Goal: Information Seeking & Learning: Learn about a topic

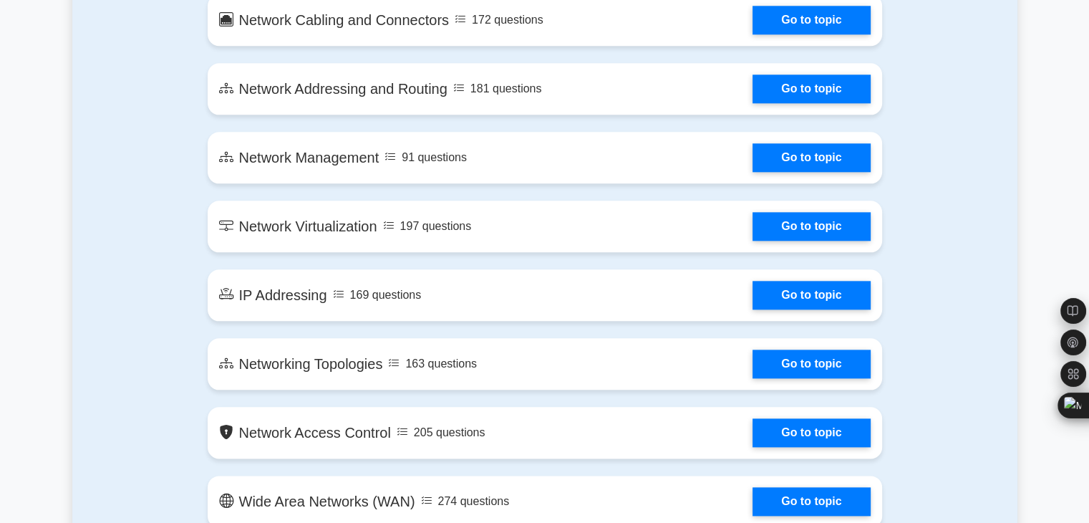
scroll to position [1632, 0]
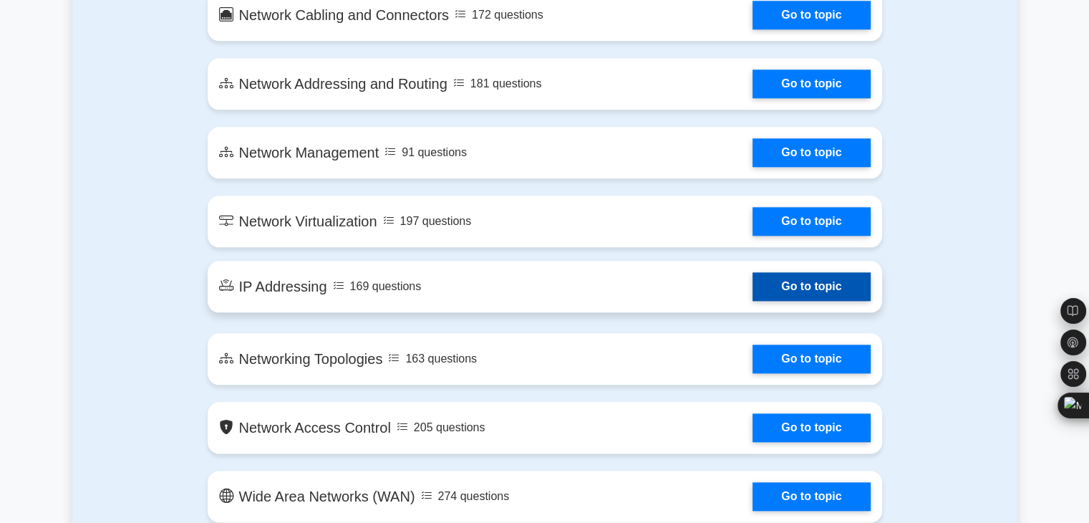
click at [798, 287] on link "Go to topic" at bounding box center [810, 286] width 117 height 29
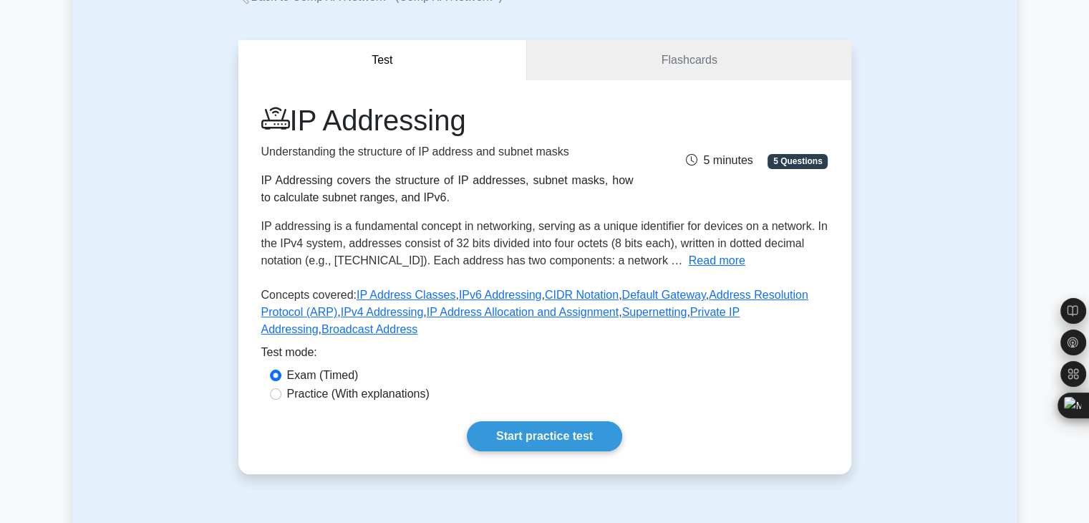
scroll to position [108, 0]
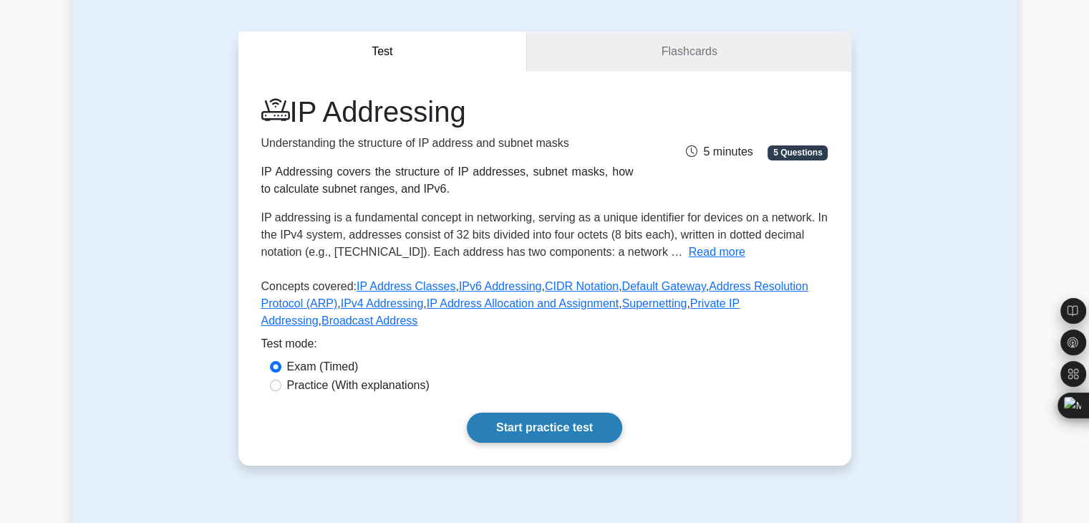
click at [528, 416] on link "Start practice test" at bounding box center [544, 427] width 155 height 30
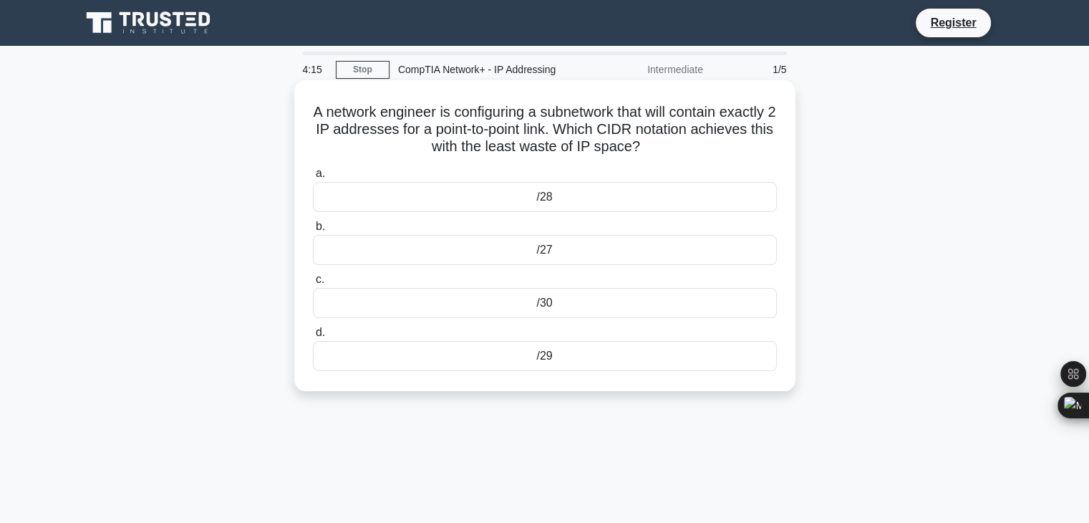
click at [345, 190] on div "/28" at bounding box center [545, 197] width 464 height 30
click at [313, 178] on input "a. /28" at bounding box center [313, 173] width 0 height 9
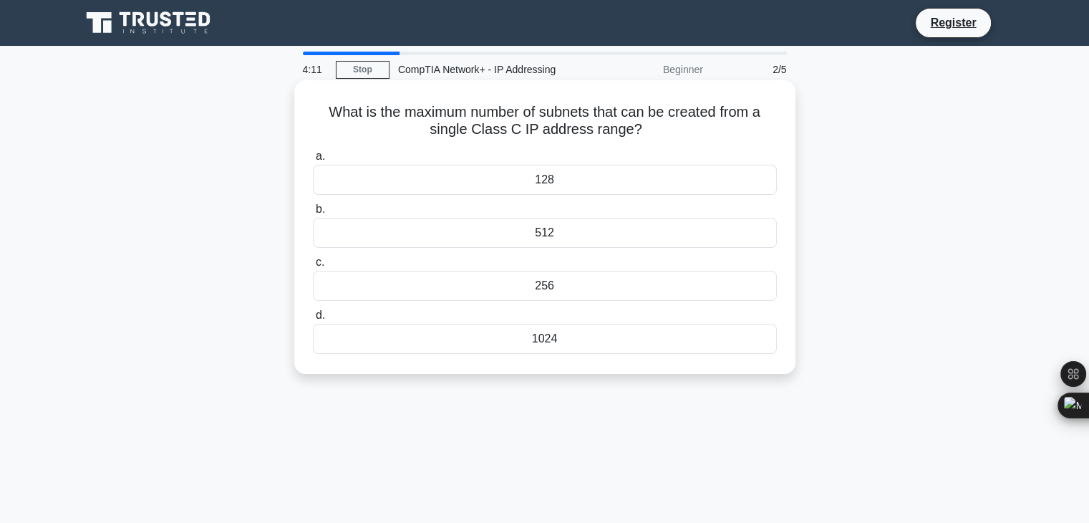
click at [523, 176] on div "128" at bounding box center [545, 180] width 464 height 30
click at [313, 161] on input "a. 128" at bounding box center [313, 156] width 0 height 9
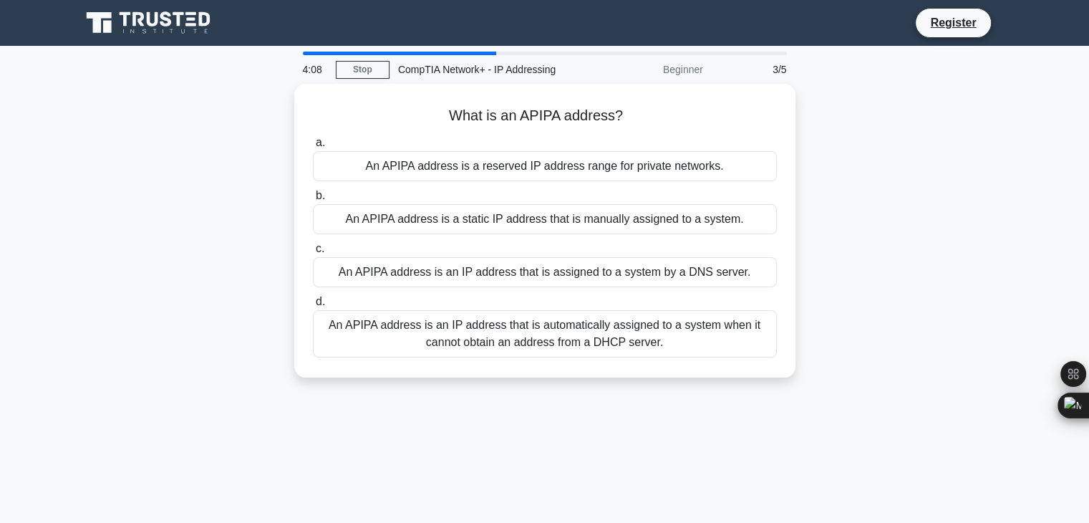
click at [523, 176] on div "An APIPA address is a reserved IP address range for private networks." at bounding box center [545, 166] width 464 height 30
click at [313, 147] on input "a. An APIPA address is a reserved IP address range for private networks." at bounding box center [313, 142] width 0 height 9
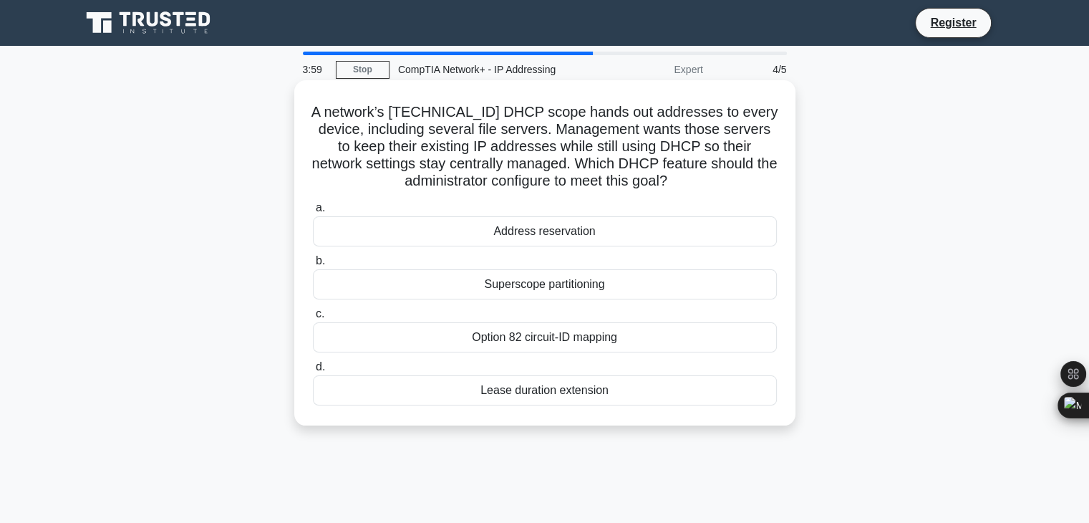
click at [329, 389] on div "Lease duration extension" at bounding box center [545, 390] width 464 height 30
click at [313, 372] on input "d. Lease duration extension" at bounding box center [313, 366] width 0 height 9
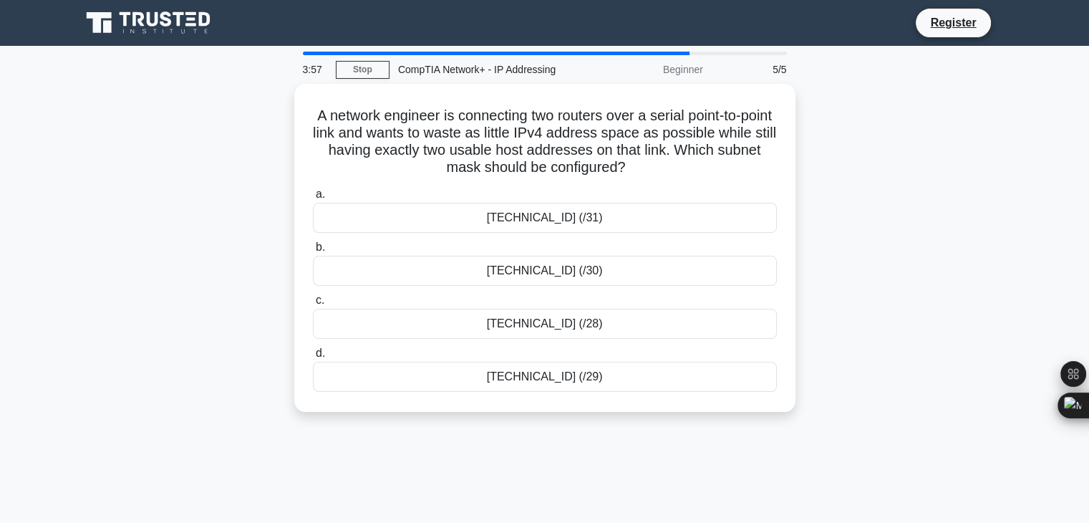
click at [483, 435] on div "3:57 Stop CompTIA Network+ - IP Addressing Beginner 5/5 A network engineer is c…" at bounding box center [544, 410] width 945 height 716
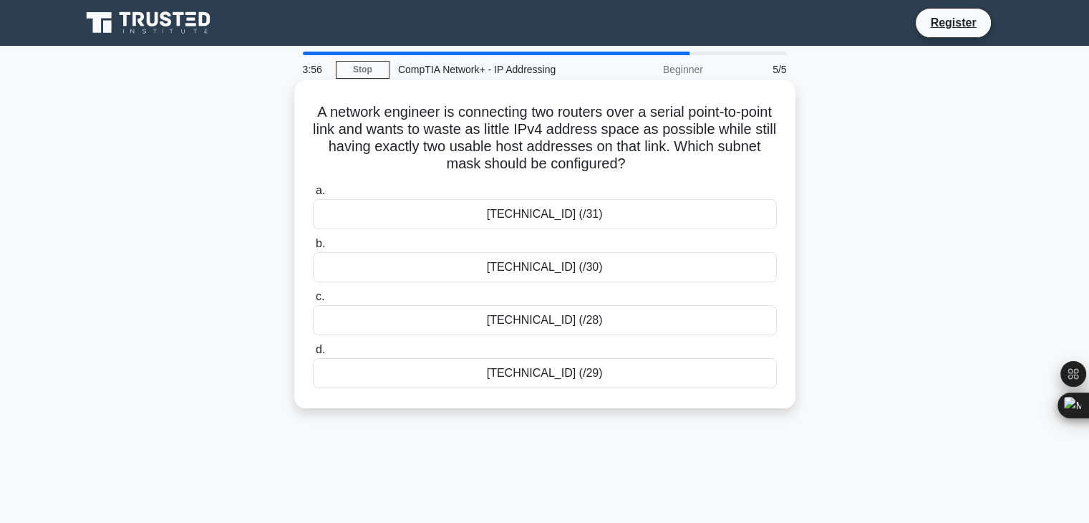
click at [543, 223] on div "255.255.255.254 (/31)" at bounding box center [545, 214] width 464 height 30
click at [313, 195] on input "a. 255.255.255.254 (/31)" at bounding box center [313, 190] width 0 height 9
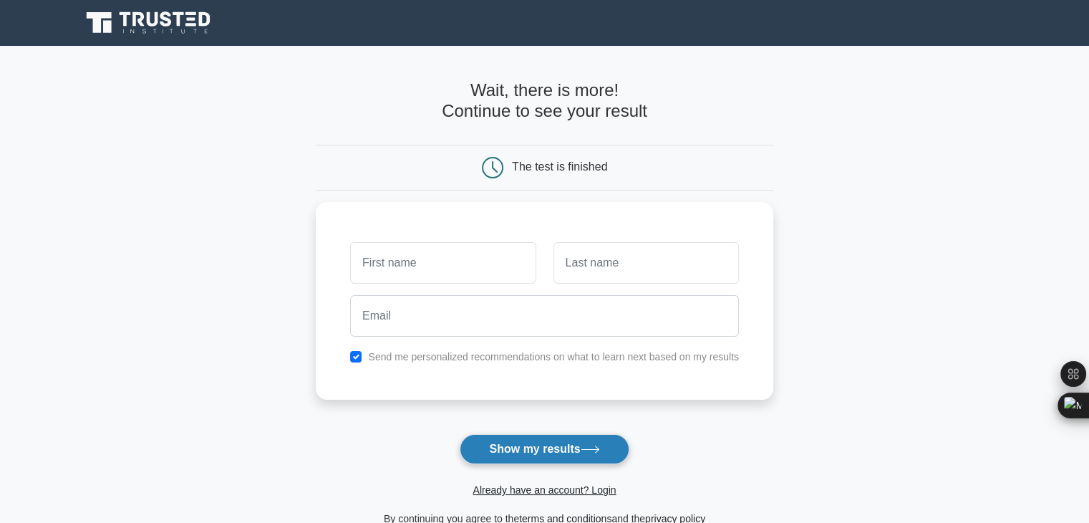
click at [544, 459] on button "Show my results" at bounding box center [544, 449] width 169 height 30
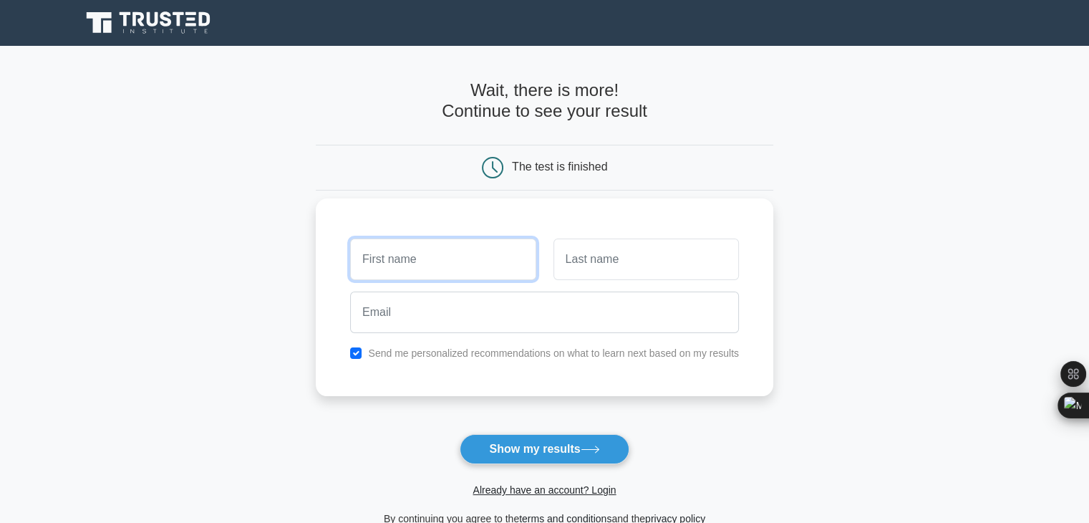
click at [402, 266] on input "text" at bounding box center [442, 259] width 185 height 42
type input "Nthikeng Daniel"
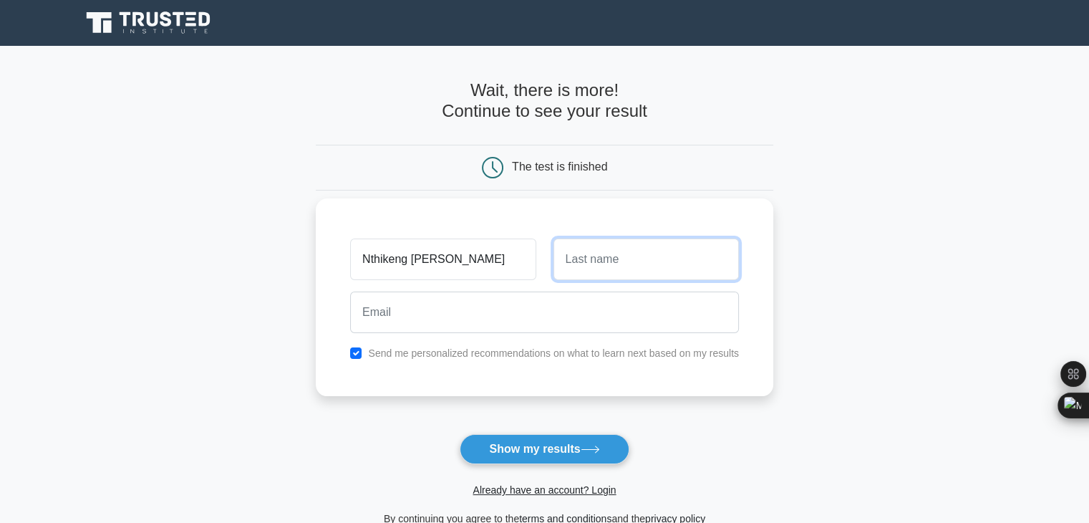
click at [594, 253] on input "text" at bounding box center [645, 259] width 185 height 42
type input "MADILENG"
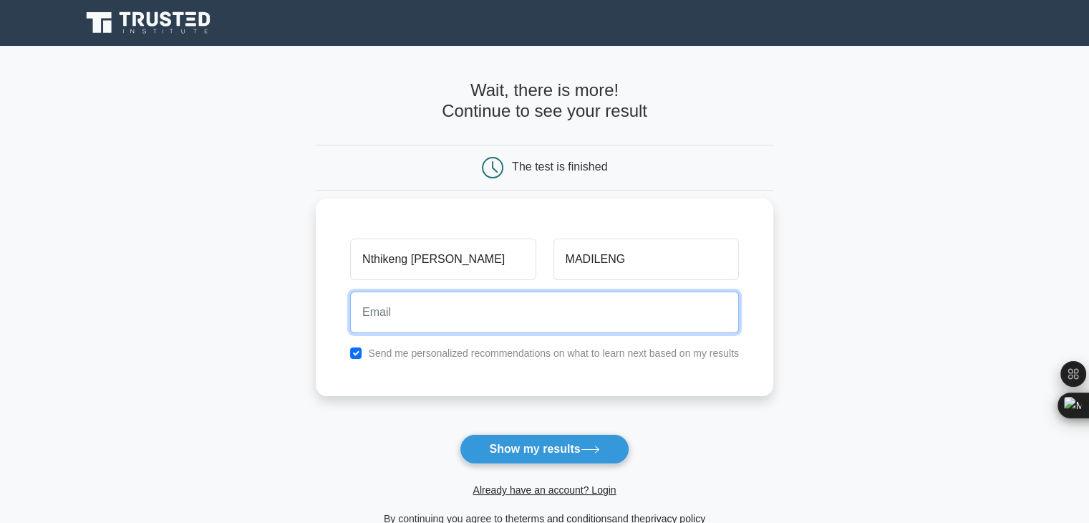
click at [424, 304] on input "email" at bounding box center [544, 312] width 389 height 42
type input "[EMAIL_ADDRESS][DOMAIN_NAME]"
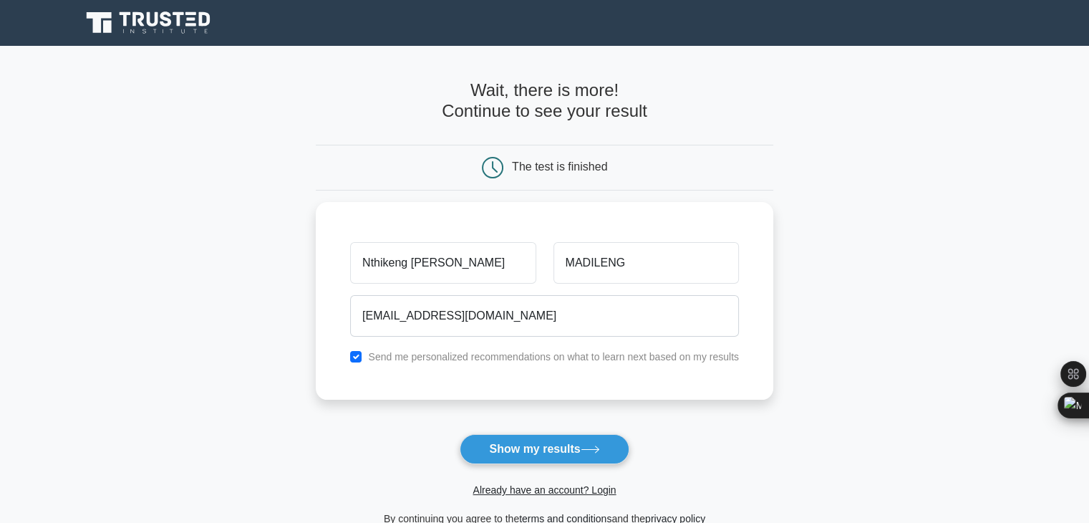
click at [532, 466] on div "Already have an account? Login" at bounding box center [545, 481] width 458 height 34
click at [529, 456] on button "Show my results" at bounding box center [544, 449] width 169 height 30
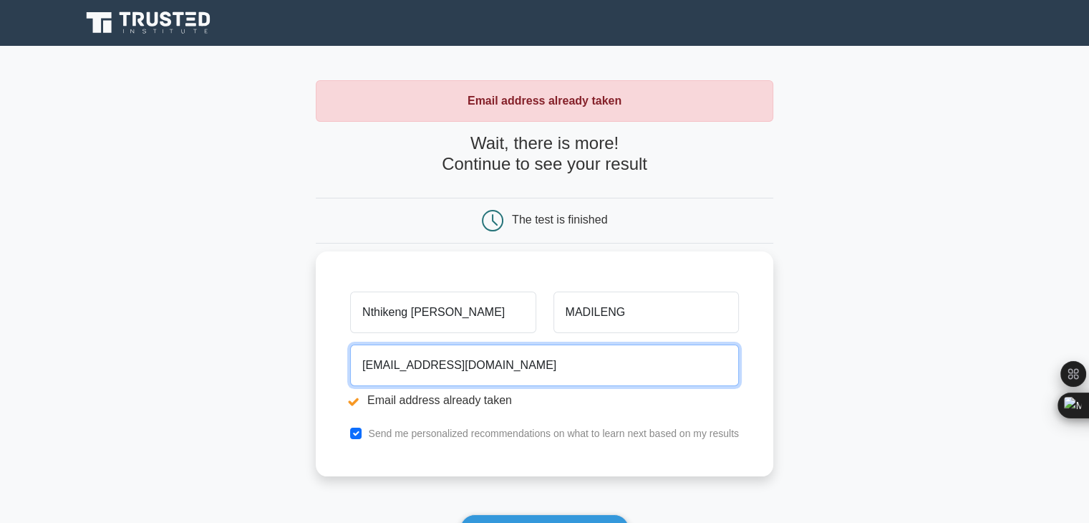
click at [413, 360] on input "[EMAIL_ADDRESS][DOMAIN_NAME]" at bounding box center [544, 365] width 389 height 42
type input "[EMAIL_ADDRESS][DOMAIN_NAME]"
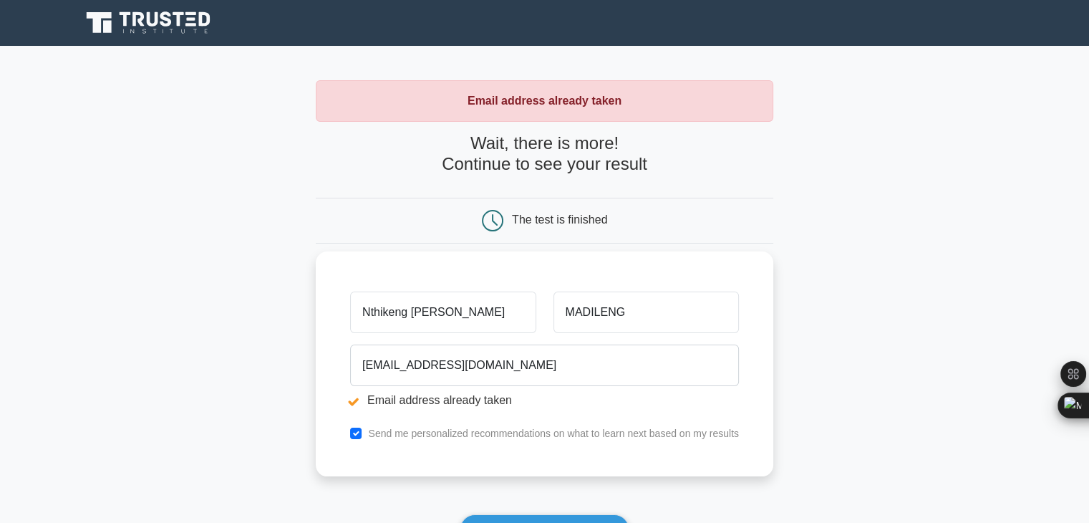
click at [765, 375] on div "Nthikeng [PERSON_NAME][GEOGRAPHIC_DATA] [EMAIL_ADDRESS][DOMAIN_NAME] Email addr…" at bounding box center [545, 363] width 458 height 225
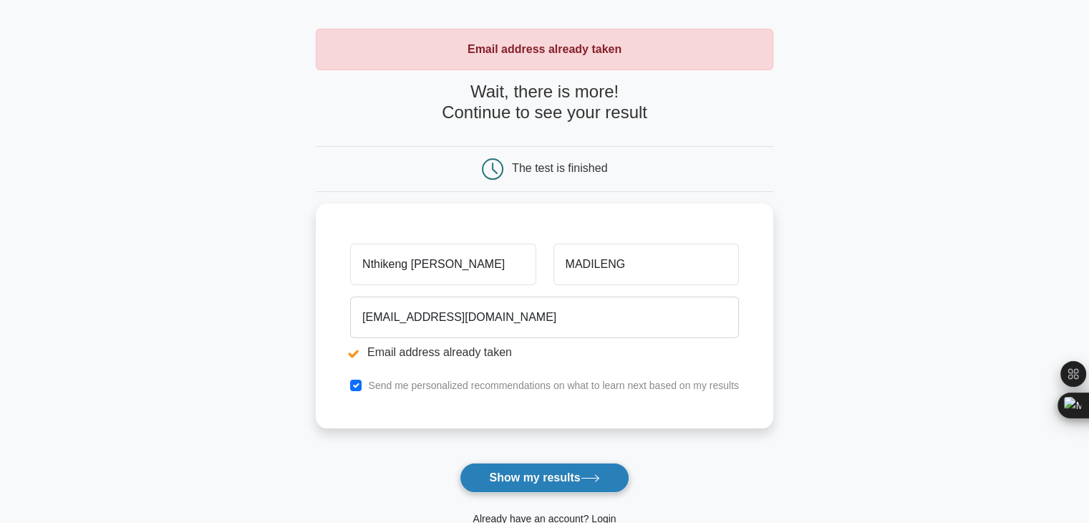
click at [507, 470] on button "Show my results" at bounding box center [544, 478] width 169 height 30
